Goal: Task Accomplishment & Management: Complete application form

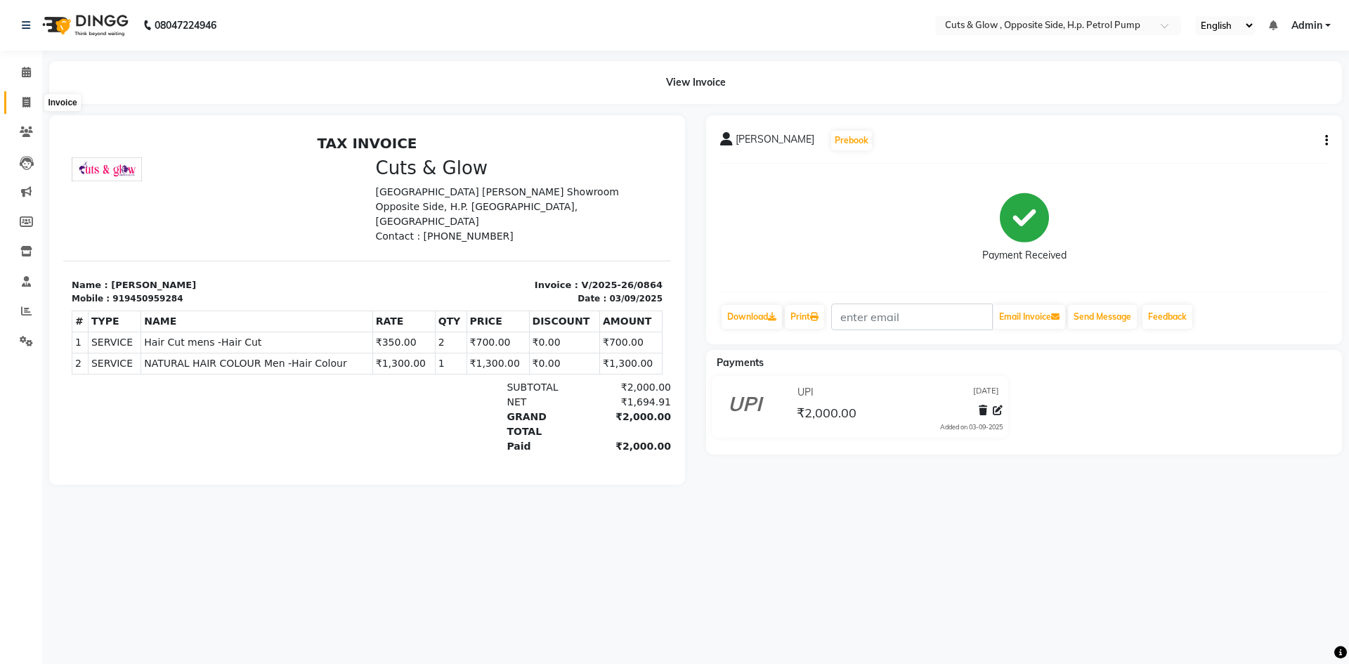
click at [24, 100] on icon at bounding box center [26, 102] width 8 height 11
select select "service"
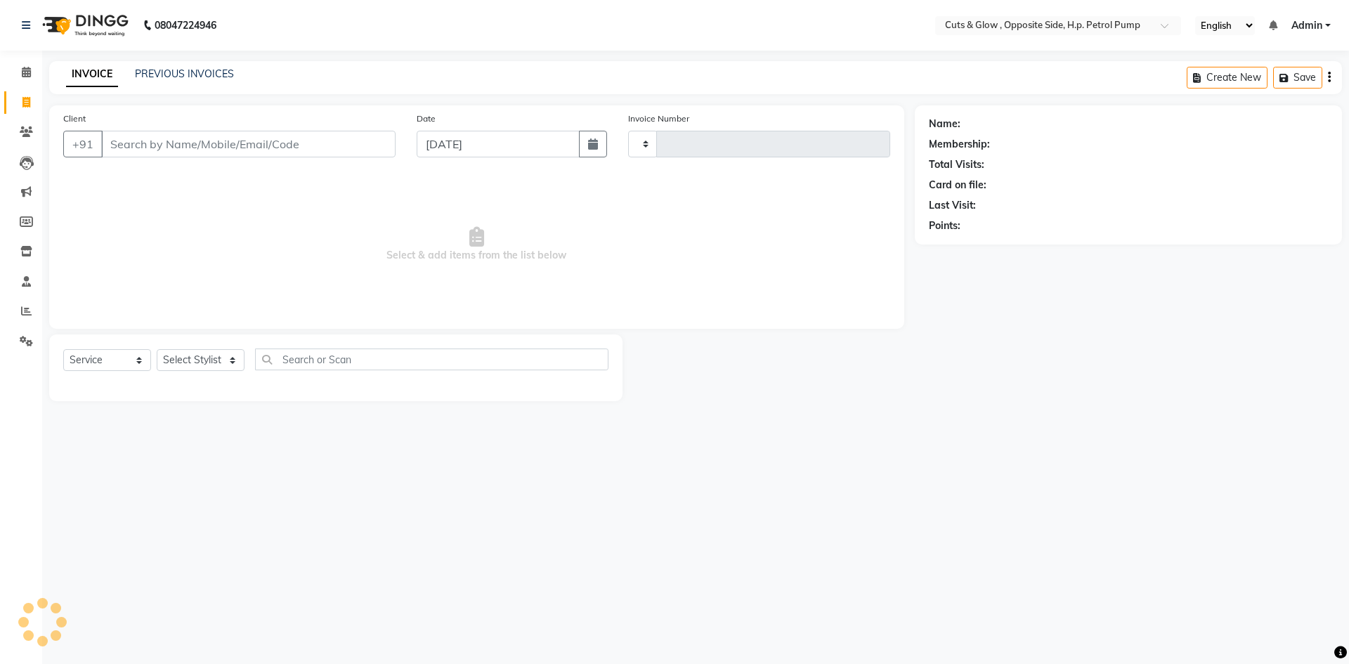
type input "0865"
select select "6633"
click at [167, 148] on input "Client" at bounding box center [248, 144] width 294 height 27
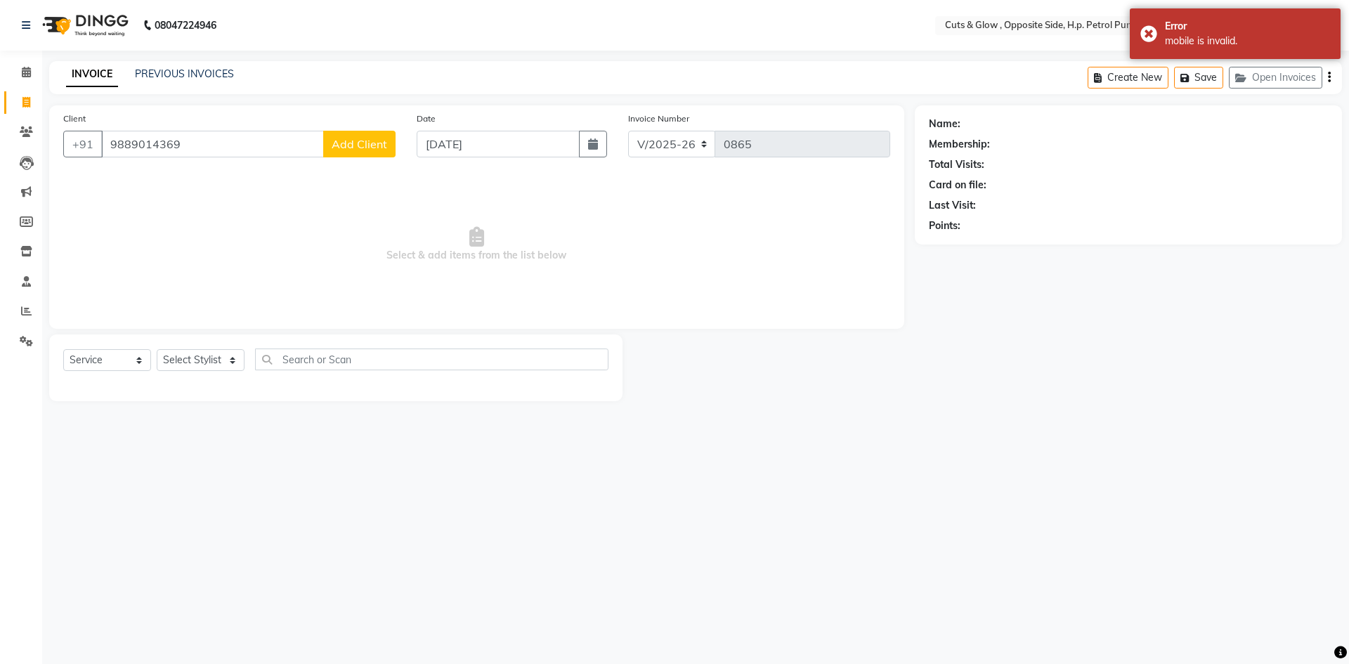
type input "9889014369"
click at [375, 148] on span "Add Client" at bounding box center [360, 144] width 56 height 14
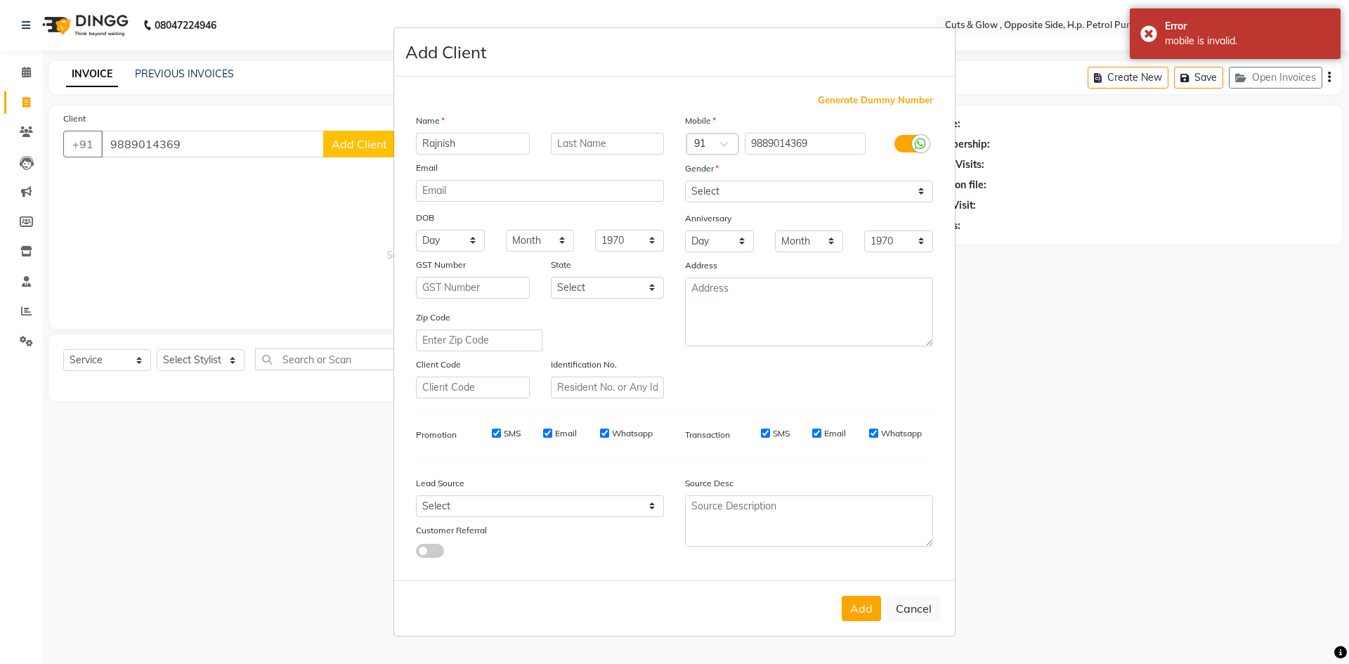
type input "Rajnish"
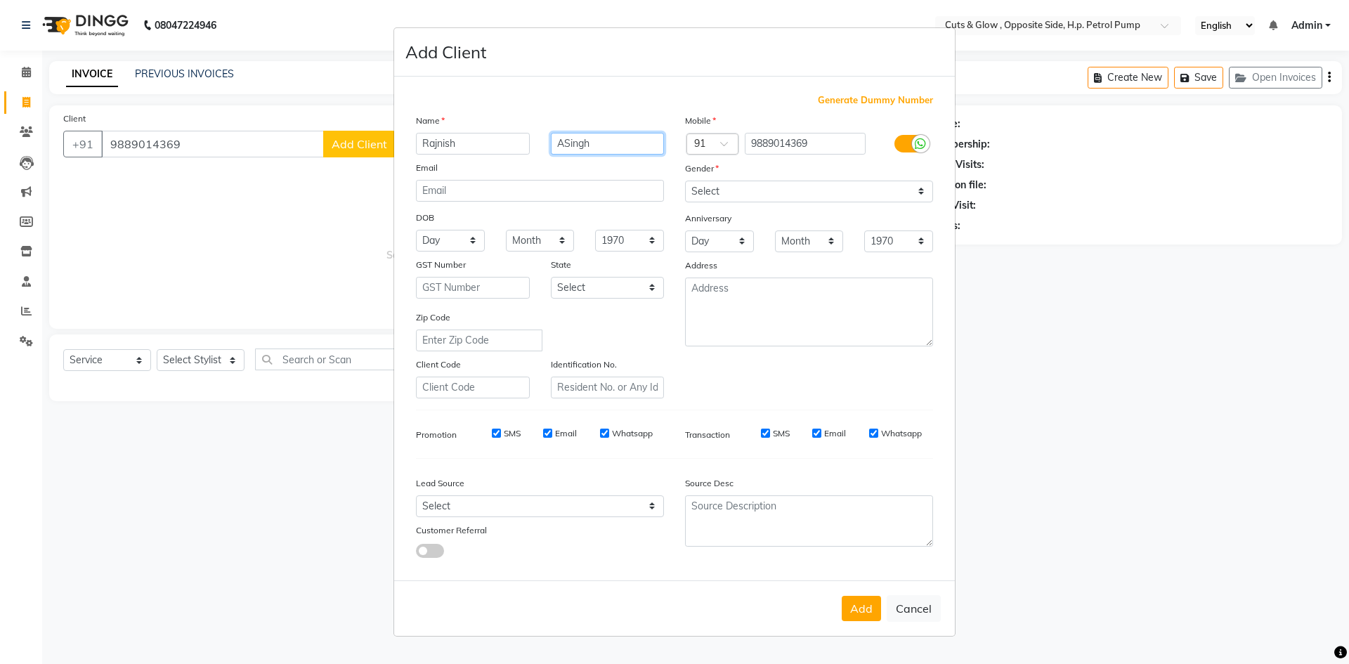
drag, startPoint x: 562, startPoint y: 143, endPoint x: 588, endPoint y: 162, distance: 31.8
click at [562, 145] on input "ASingh" at bounding box center [608, 144] width 114 height 22
type input "[PERSON_NAME]"
drag, startPoint x: 693, startPoint y: 183, endPoint x: 694, endPoint y: 195, distance: 11.3
click at [693, 183] on select "Select [DEMOGRAPHIC_DATA] [DEMOGRAPHIC_DATA] Other Prefer Not To Say" at bounding box center [809, 192] width 248 height 22
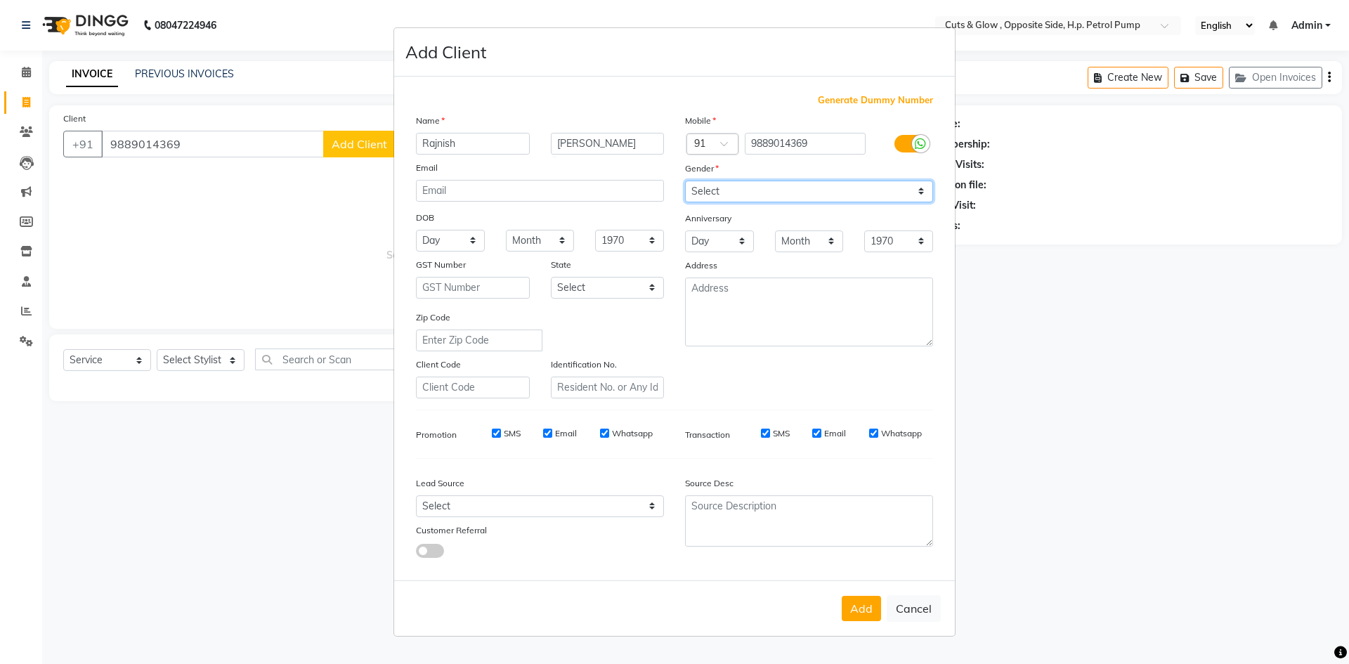
select select "[DEMOGRAPHIC_DATA]"
click at [685, 181] on select "Select [DEMOGRAPHIC_DATA] [DEMOGRAPHIC_DATA] Other Prefer Not To Say" at bounding box center [809, 192] width 248 height 22
click at [856, 618] on button "Add" at bounding box center [861, 608] width 39 height 25
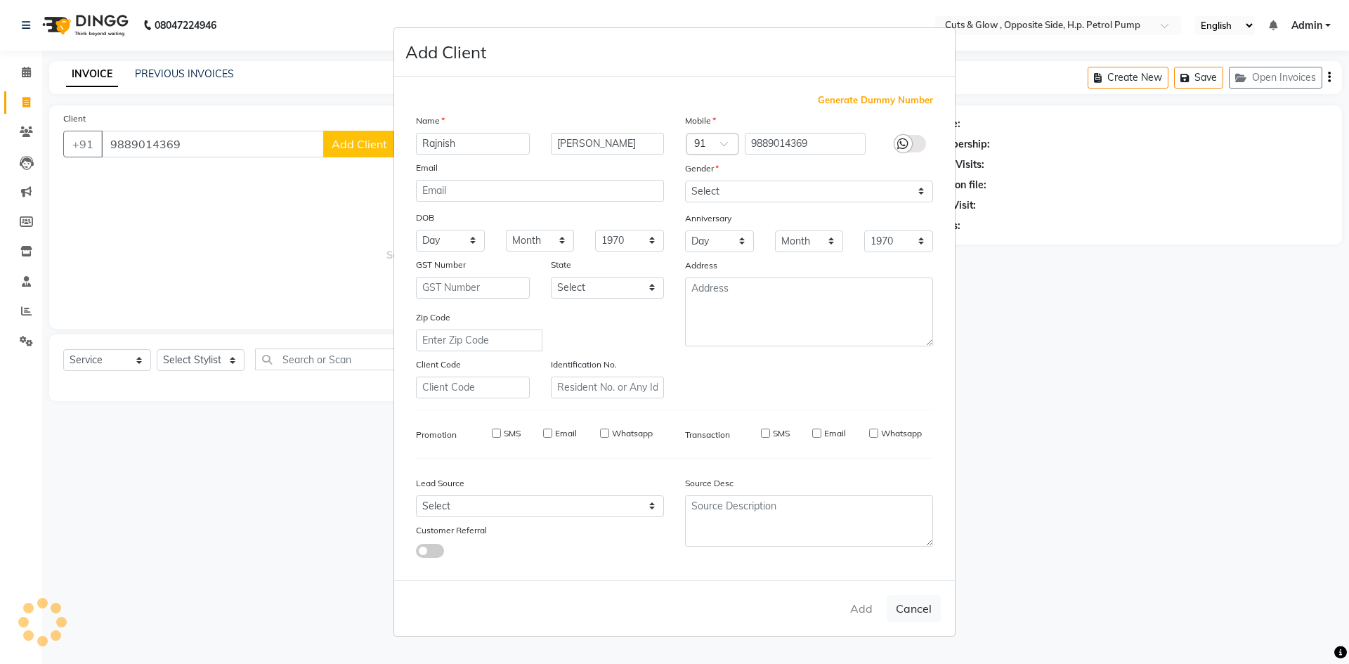
select select
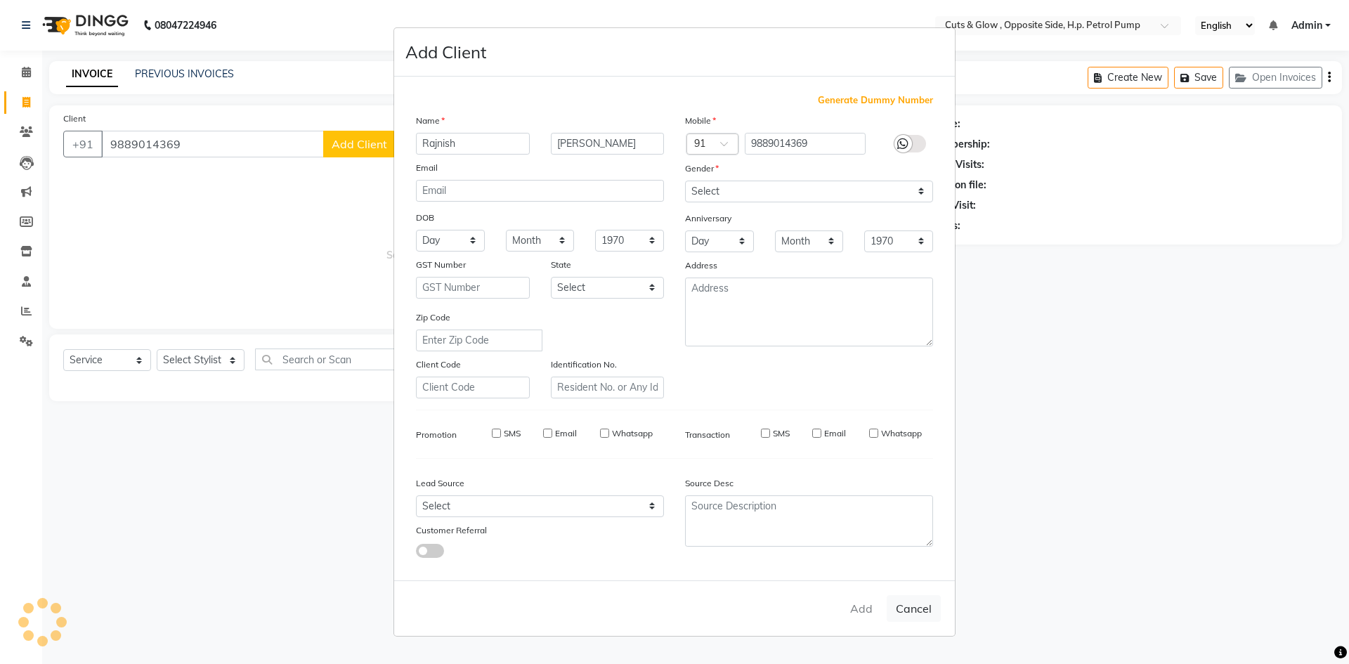
select select
checkbox input "false"
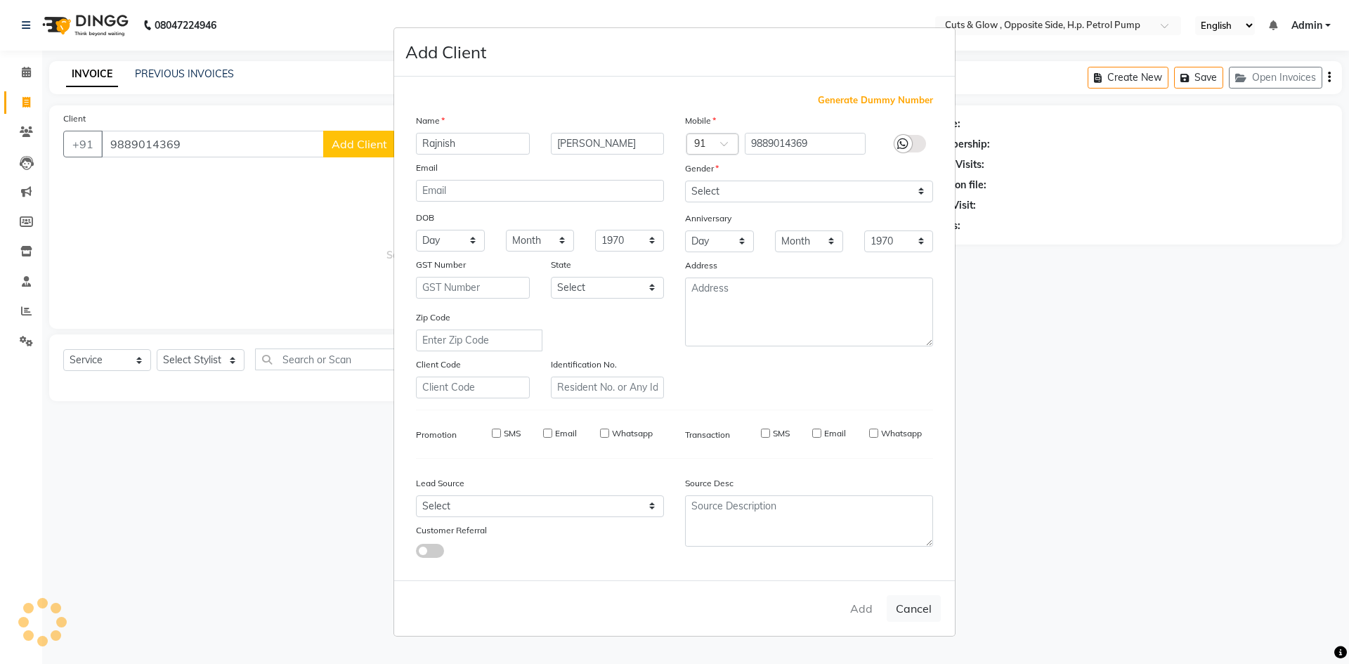
checkbox input "false"
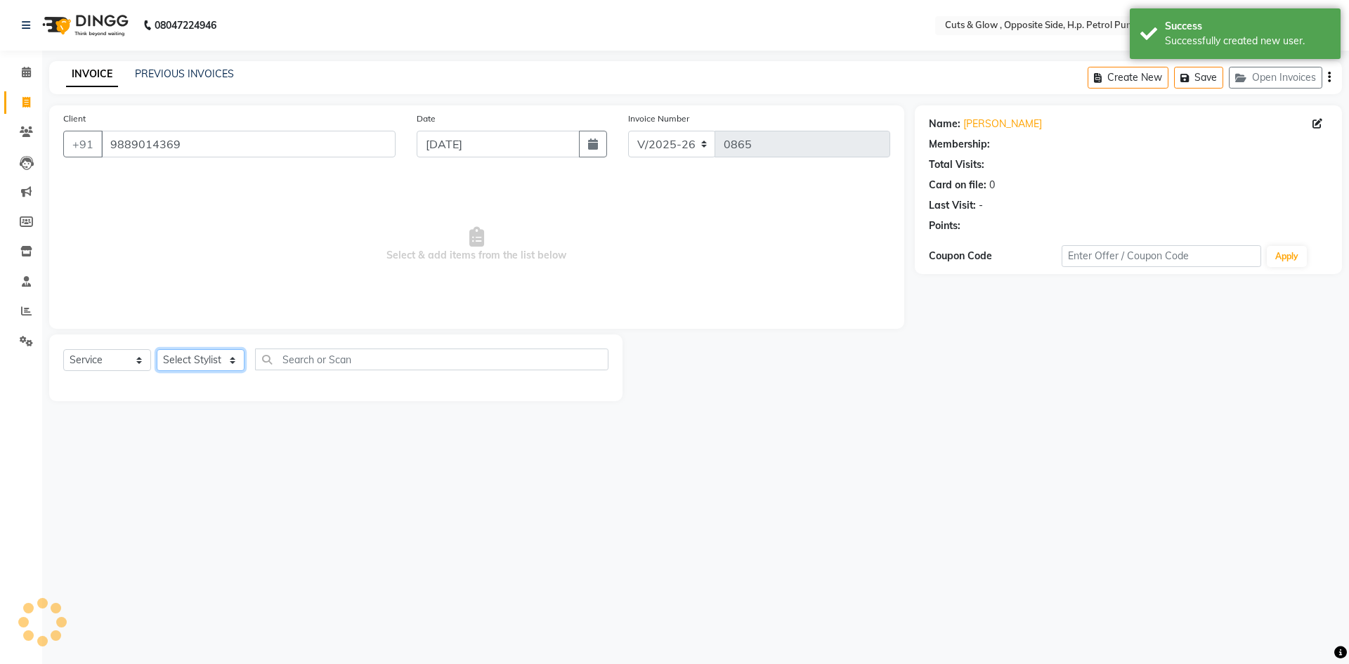
click at [207, 359] on select "Select Stylist [PERSON_NAME] [PERSON_NAME] [PERSON_NAME] [PERSON_NAME] Priyanka…" at bounding box center [201, 360] width 88 height 22
select select "63279"
click at [157, 349] on select "Select Stylist [PERSON_NAME] [PERSON_NAME] [PERSON_NAME] [PERSON_NAME] Priyanka…" at bounding box center [201, 360] width 88 height 22
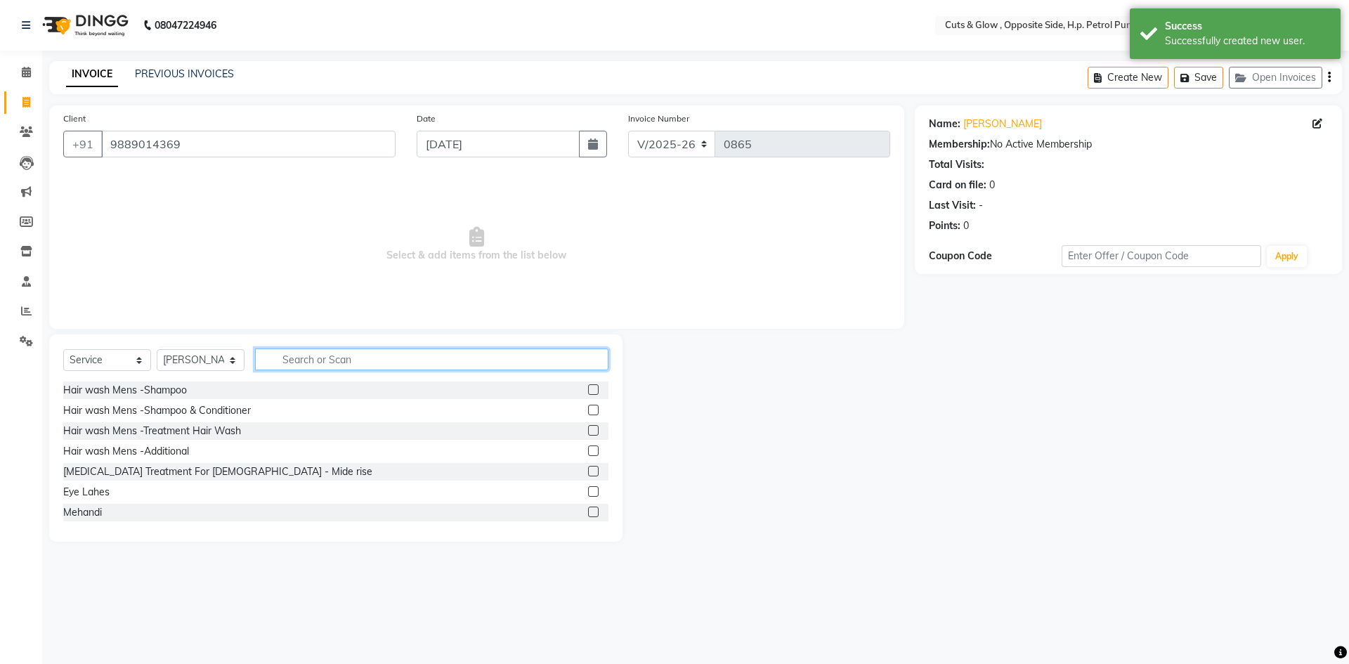
click at [415, 356] on input "text" at bounding box center [431, 359] width 353 height 22
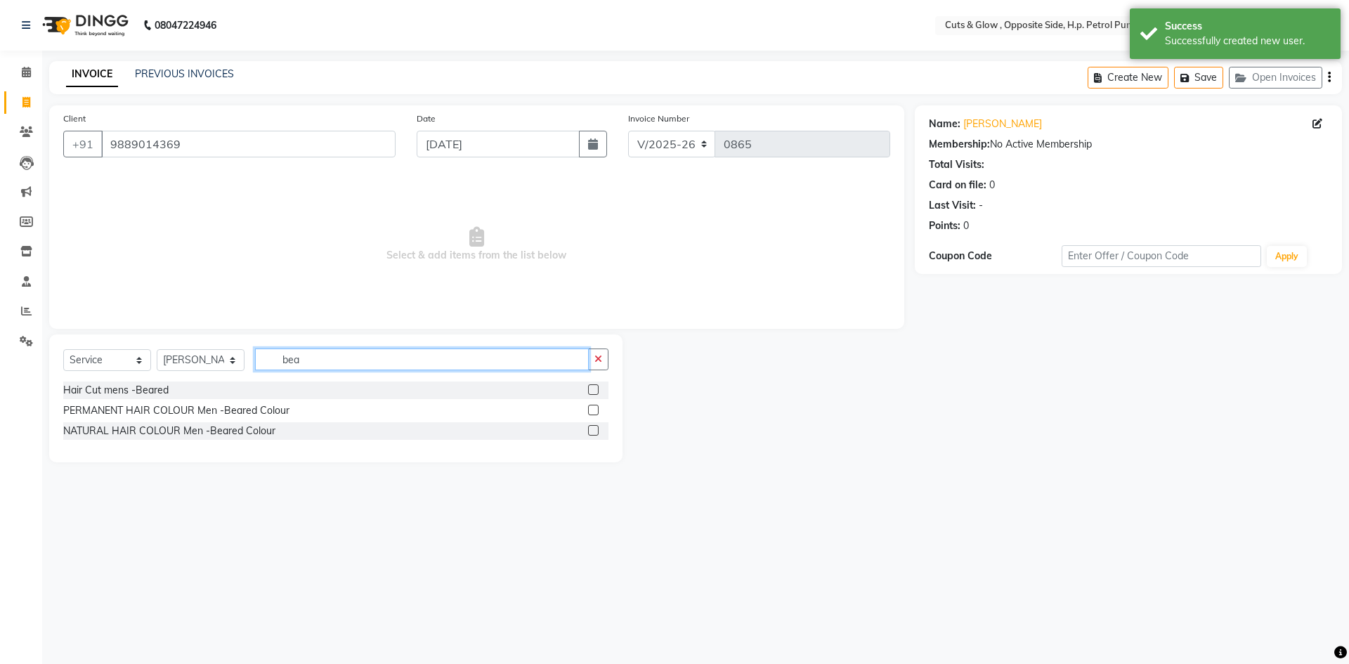
type input "bea"
click at [595, 389] on label at bounding box center [593, 389] width 11 height 11
click at [595, 389] on input "checkbox" at bounding box center [592, 390] width 9 height 9
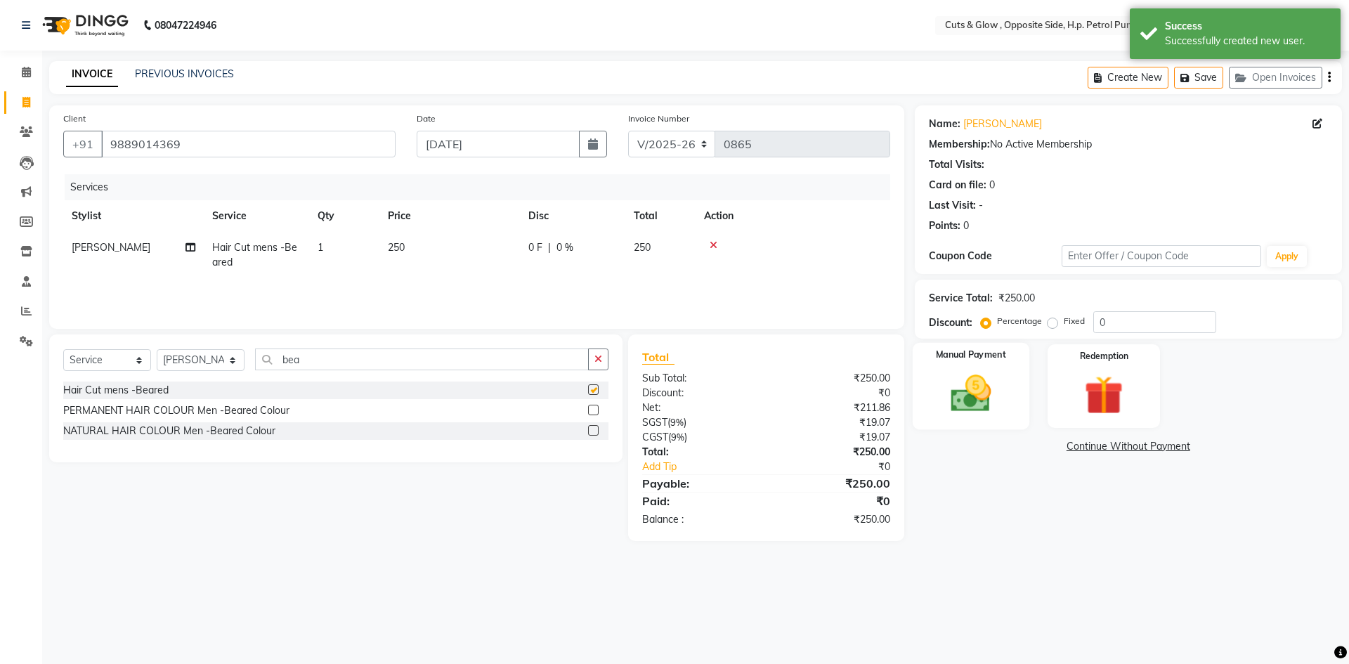
checkbox input "false"
click at [984, 386] on img at bounding box center [970, 393] width 65 height 46
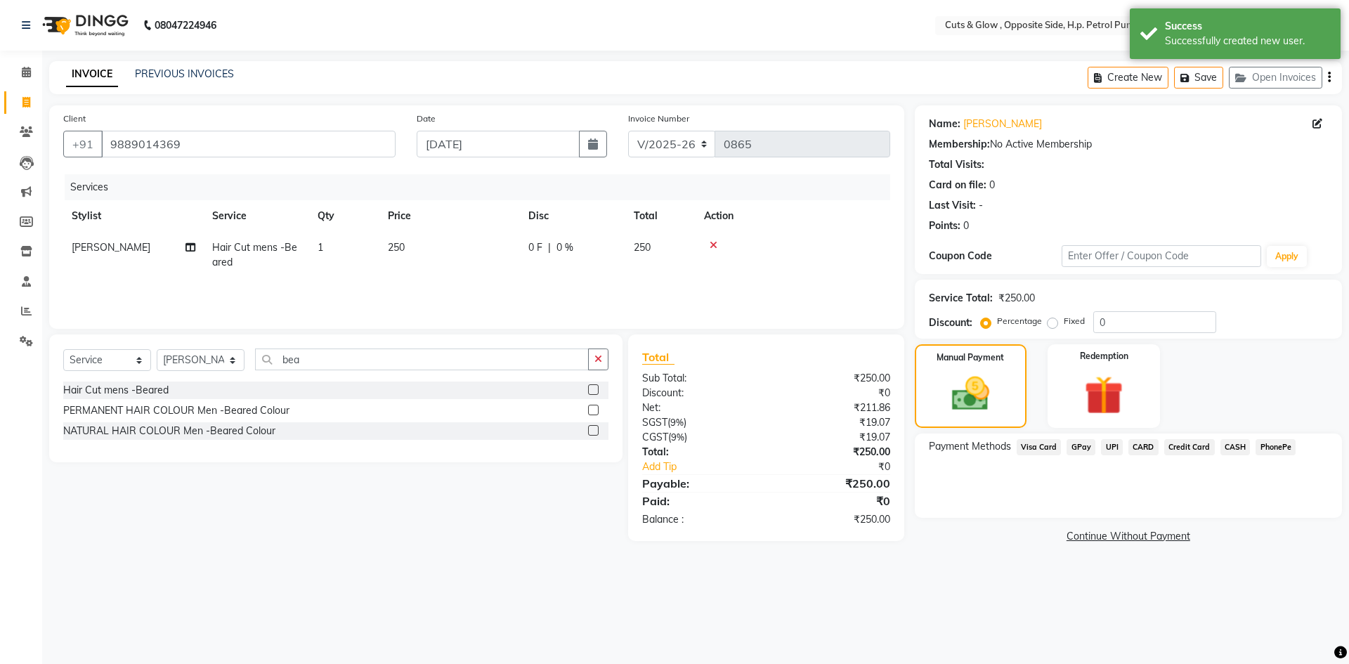
click at [1109, 449] on span "UPI" at bounding box center [1112, 447] width 22 height 16
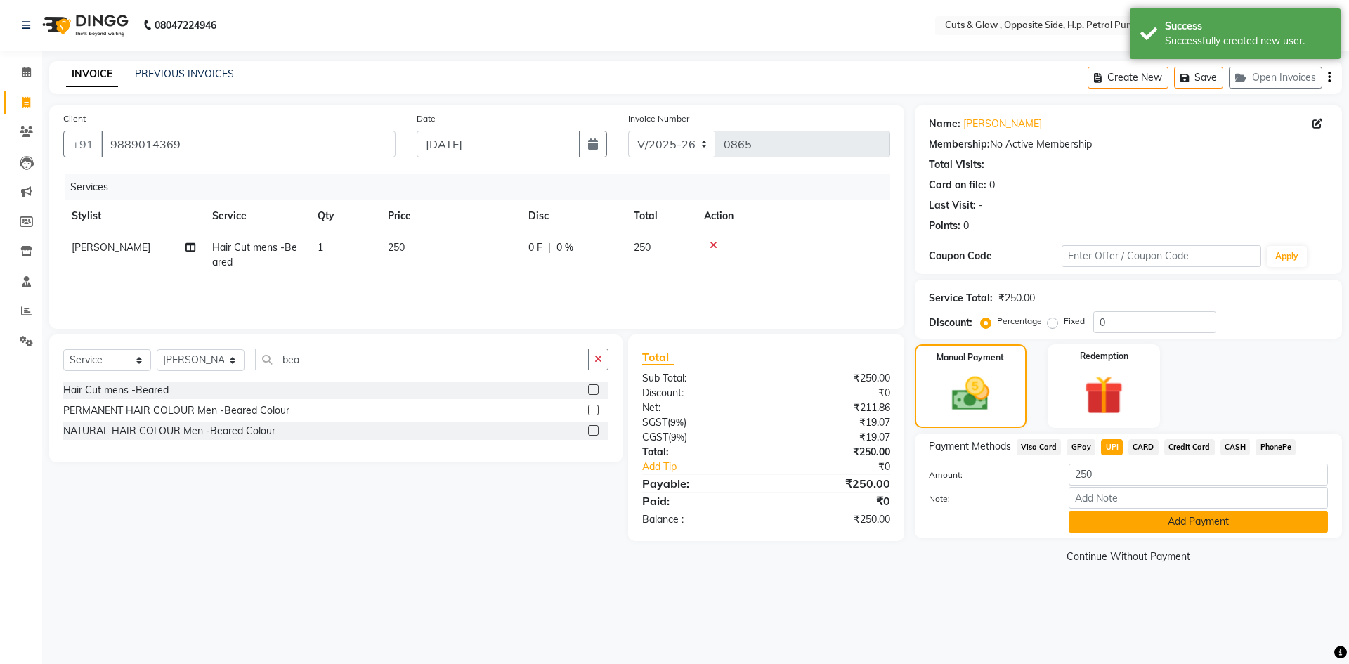
click at [1102, 517] on button "Add Payment" at bounding box center [1198, 522] width 259 height 22
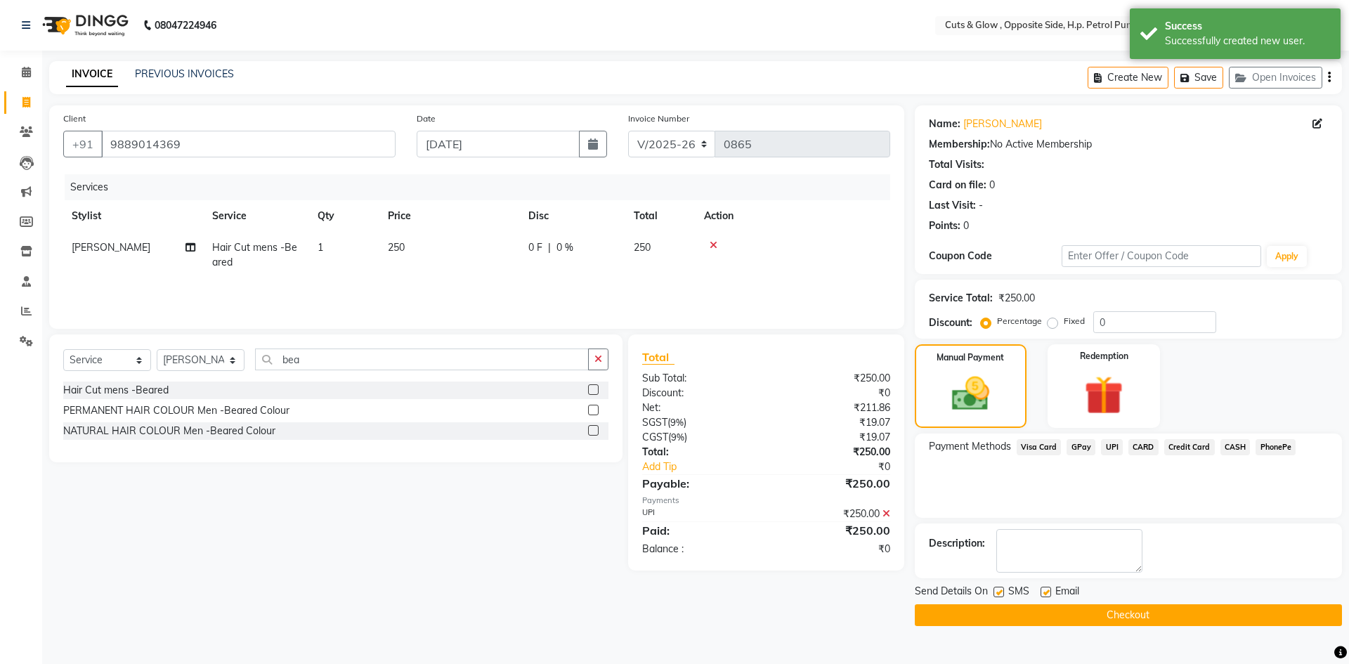
click at [1085, 611] on button "Checkout" at bounding box center [1128, 615] width 427 height 22
